Goal: Task Accomplishment & Management: Use online tool/utility

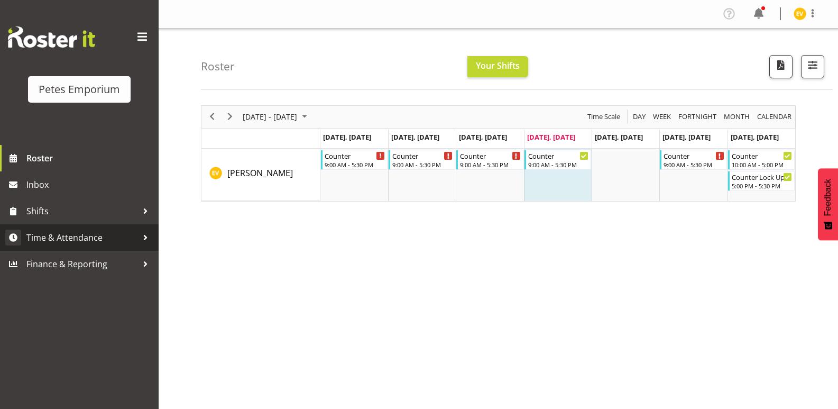
click at [134, 237] on span "Time & Attendance" at bounding box center [81, 238] width 111 height 16
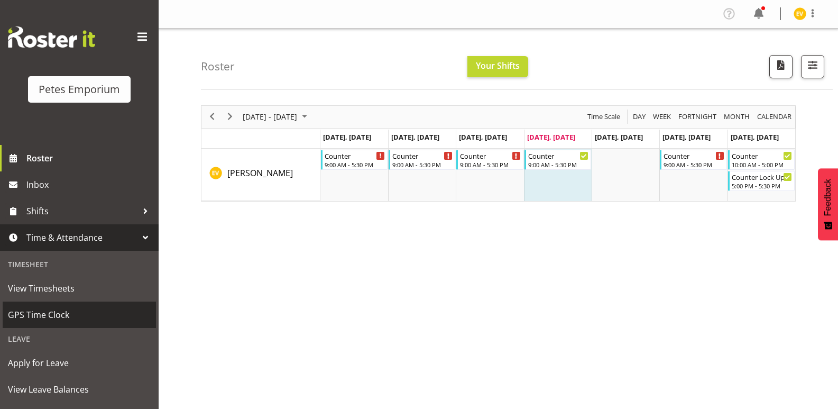
click at [102, 304] on link "GPS Time Clock" at bounding box center [79, 314] width 153 height 26
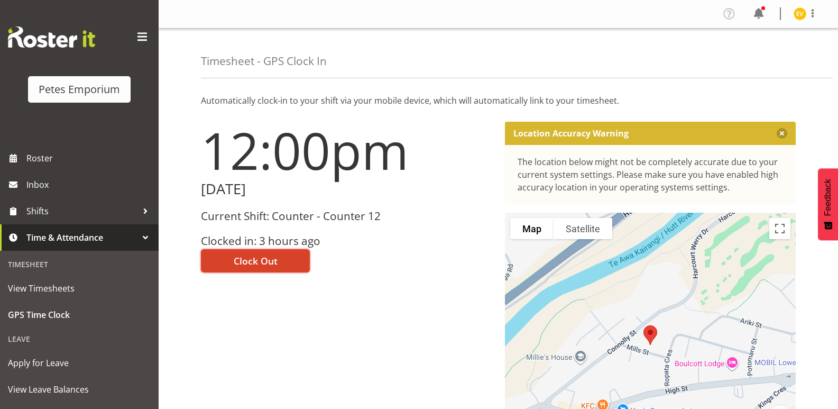
click at [273, 263] on span "Clock Out" at bounding box center [256, 261] width 44 height 14
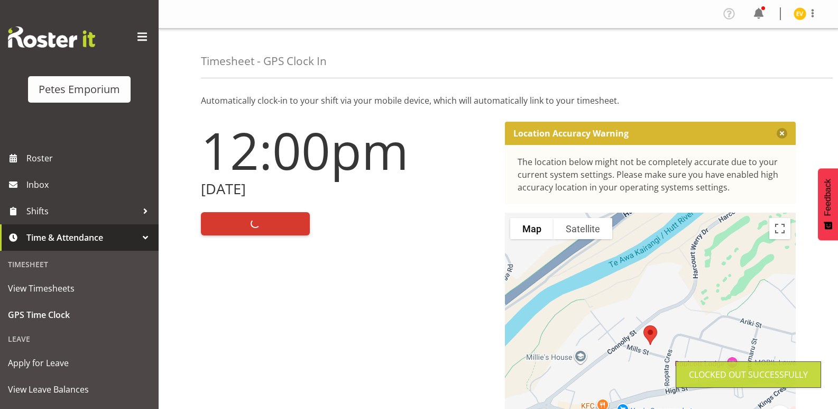
click at [797, 14] on img at bounding box center [800, 13] width 13 height 13
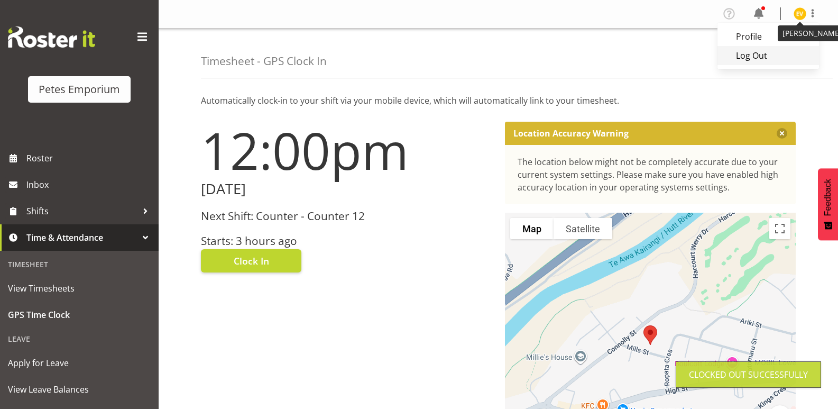
click at [751, 56] on link "Log Out" at bounding box center [769, 55] width 102 height 19
